Goal: Task Accomplishment & Management: Use online tool/utility

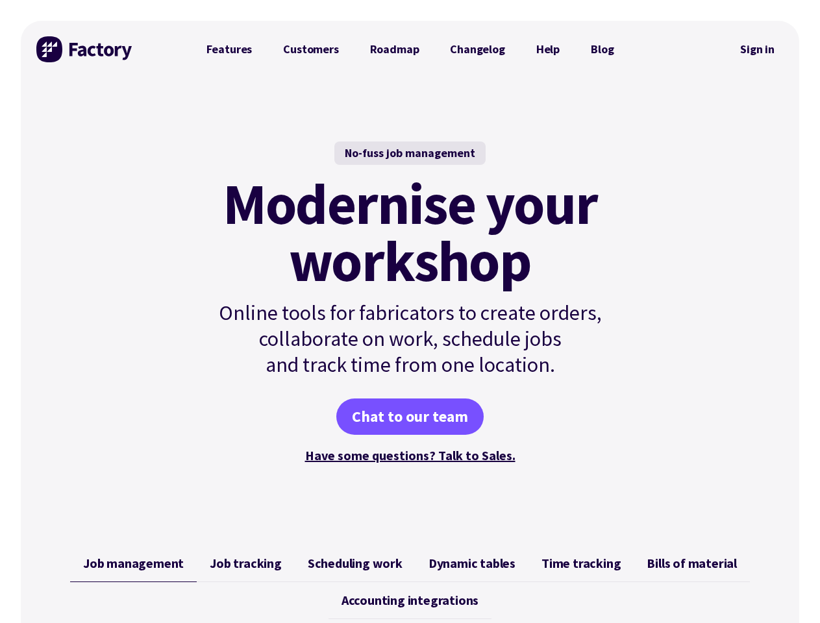
click at [410, 312] on p "Online tools for fabricators to create orders, collaborate on work, schedule jo…" at bounding box center [410, 339] width 439 height 78
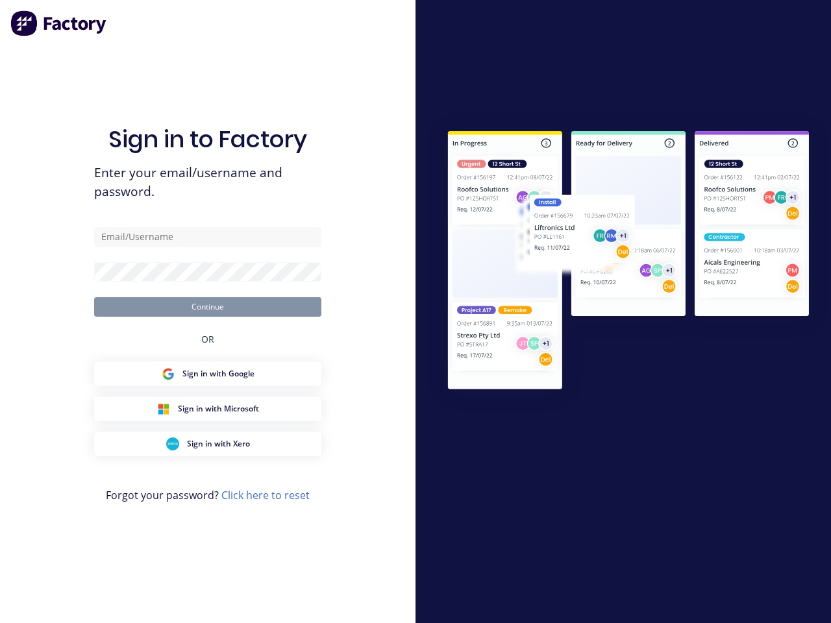
click at [416, 312] on div at bounding box center [624, 311] width 416 height 401
click at [208, 374] on span "Sign in with Google" at bounding box center [218, 374] width 72 height 12
click at [208, 409] on span "Sign in with Microsoft" at bounding box center [218, 409] width 81 height 12
click at [208, 444] on span "Sign in with Xero" at bounding box center [218, 444] width 63 height 12
